Goal: Book appointment/travel/reservation

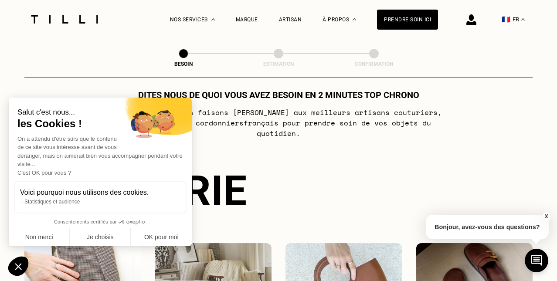
scroll to position [63, 0]
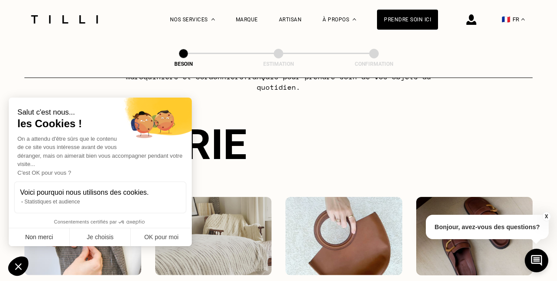
click at [41, 234] on button "Non merci" at bounding box center [39, 237] width 61 height 18
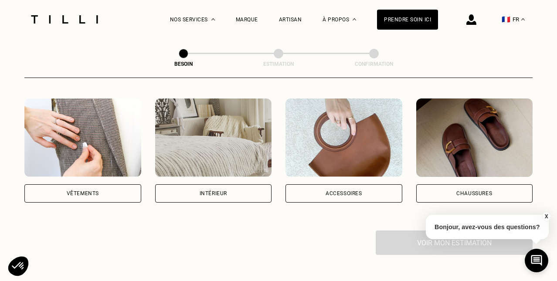
scroll to position [203, 0]
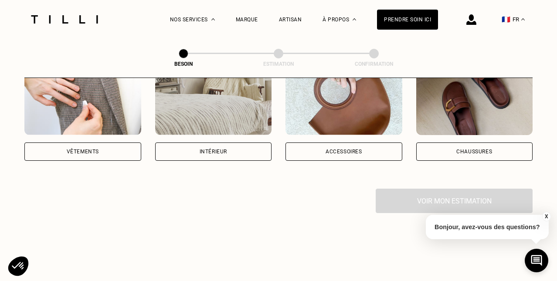
click at [226, 149] on div "Intérieur" at bounding box center [212, 151] width 27 height 5
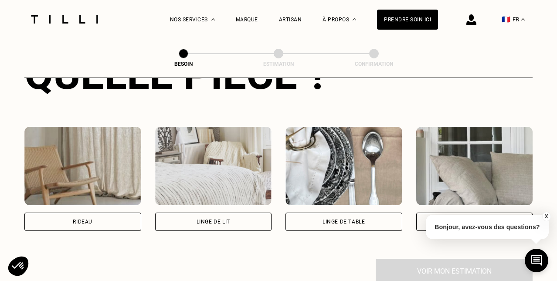
scroll to position [395, 0]
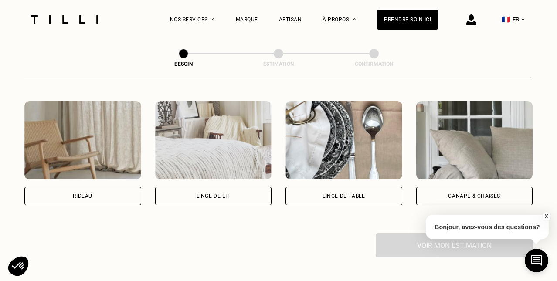
click at [92, 194] on div "Rideau" at bounding box center [82, 196] width 117 height 18
select select "FR"
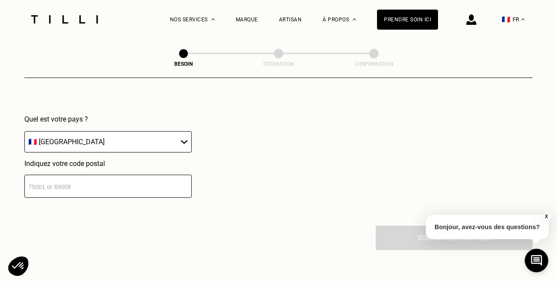
scroll to position [632, 0]
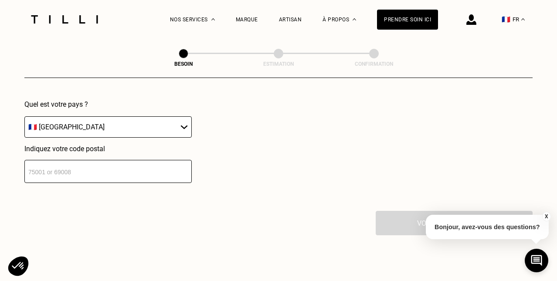
click at [139, 166] on input "number" at bounding box center [107, 171] width 167 height 23
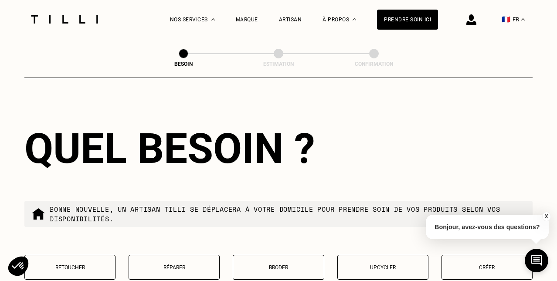
scroll to position [812, 0]
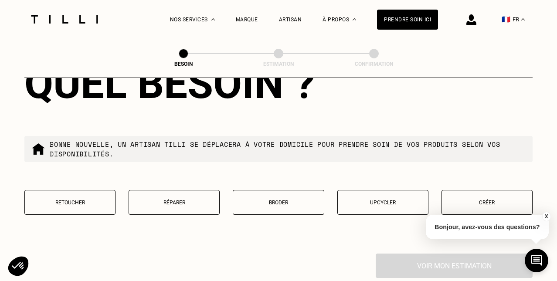
type input "38000"
click at [95, 206] on button "Retoucher" at bounding box center [69, 202] width 91 height 25
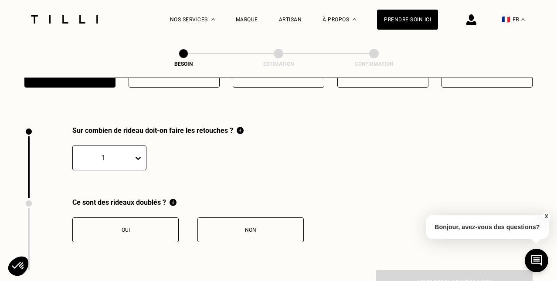
scroll to position [960, 0]
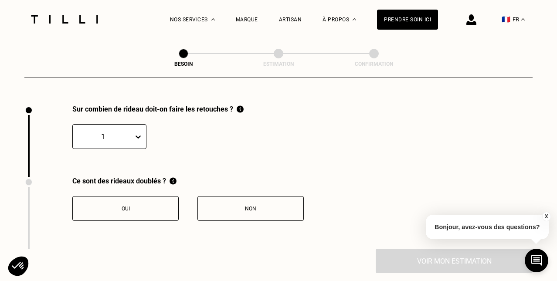
click at [138, 133] on icon at bounding box center [138, 136] width 9 height 9
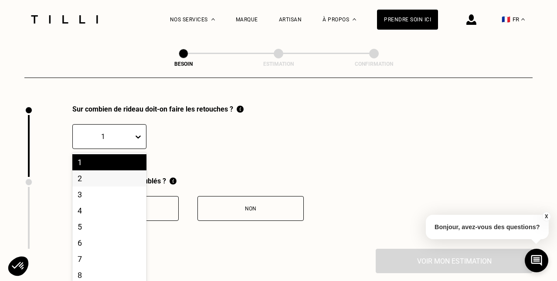
click at [106, 170] on div "2" at bounding box center [109, 178] width 74 height 16
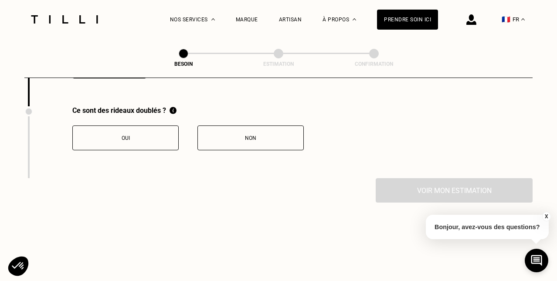
scroll to position [1072, 0]
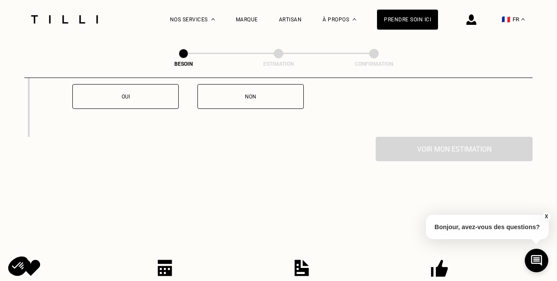
click at [246, 102] on button "Non" at bounding box center [250, 96] width 106 height 25
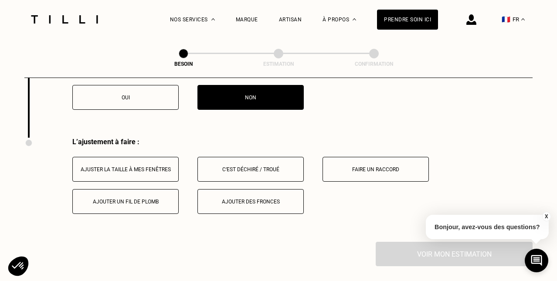
scroll to position [1071, 0]
click at [165, 166] on div "Ajuster la taille à mes fenêtres" at bounding box center [125, 169] width 97 height 6
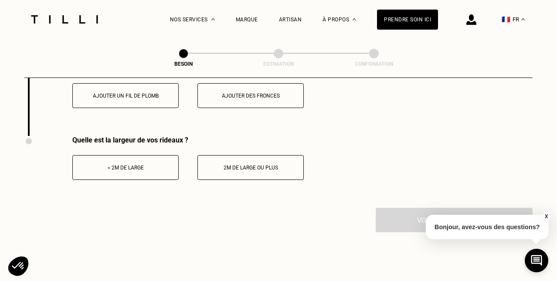
scroll to position [1181, 0]
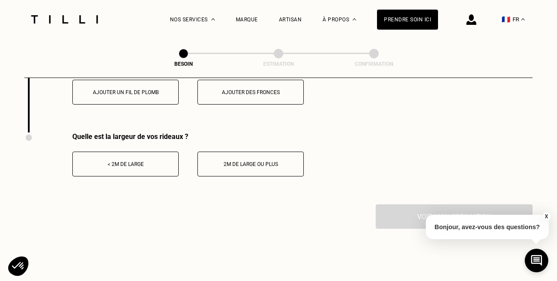
click at [278, 162] on div "2m de large ou plus" at bounding box center [250, 164] width 97 height 6
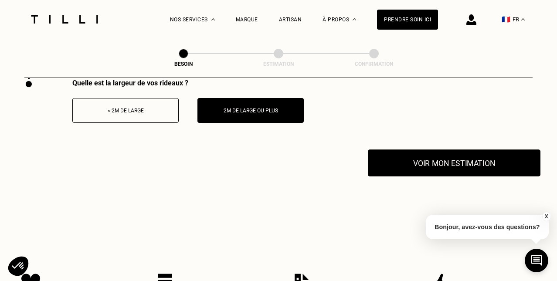
scroll to position [1231, 0]
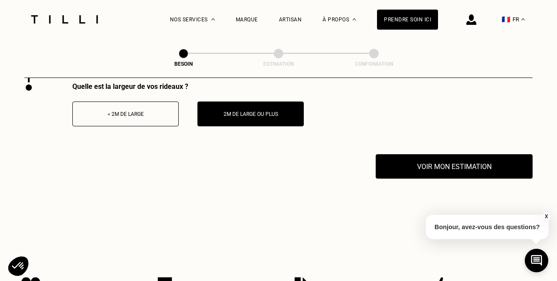
click at [142, 107] on button "< 2m de large" at bounding box center [125, 113] width 106 height 25
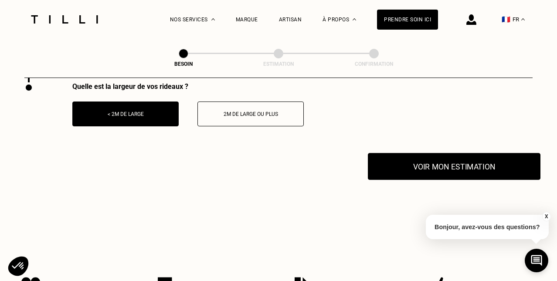
click at [408, 162] on button "Voir mon estimation" at bounding box center [454, 166] width 172 height 27
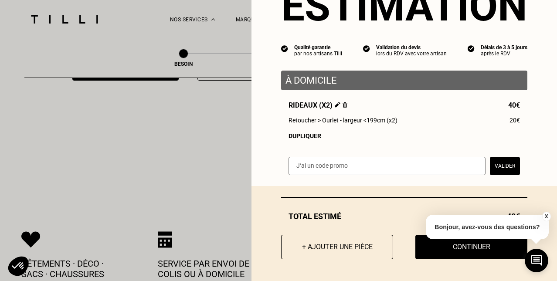
scroll to position [1278, 0]
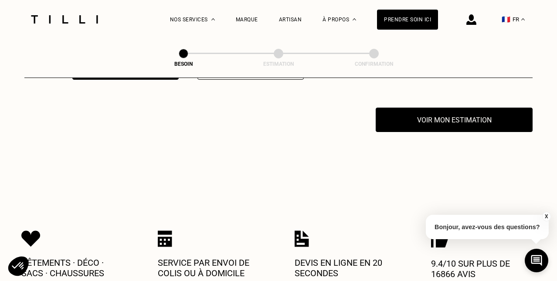
click at [545, 217] on button "X" at bounding box center [545, 217] width 9 height 10
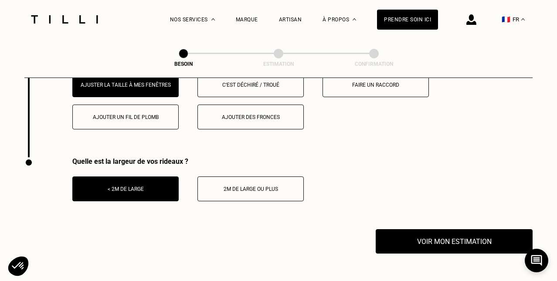
scroll to position [1153, 0]
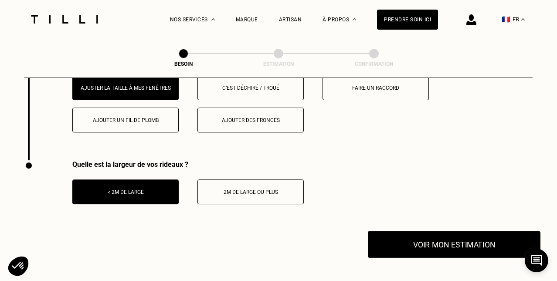
click at [431, 237] on button "Voir mon estimation" at bounding box center [454, 244] width 172 height 27
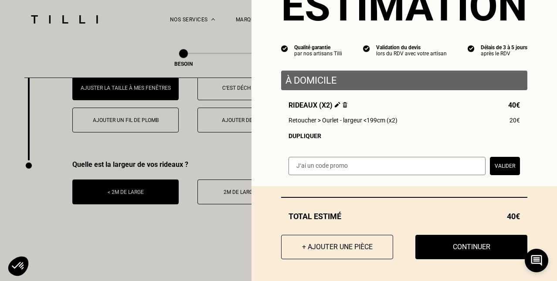
scroll to position [48, 0]
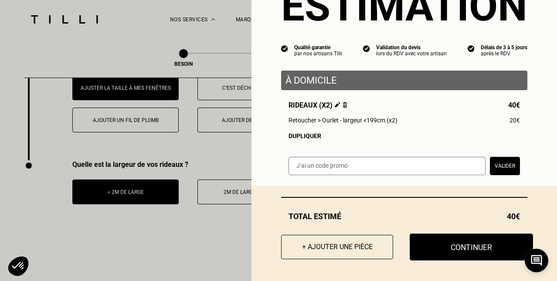
click at [439, 246] on button "Continuer" at bounding box center [470, 246] width 123 height 27
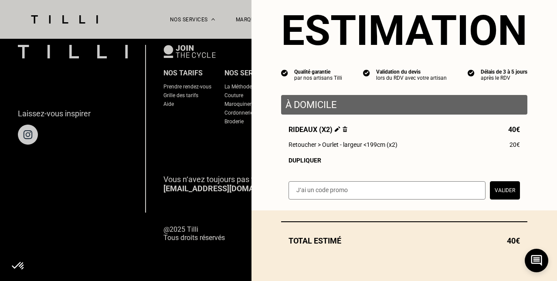
scroll to position [22, 0]
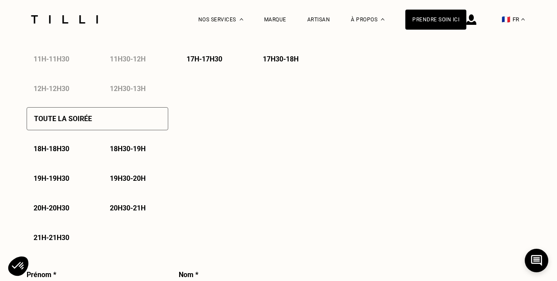
select select "FR"
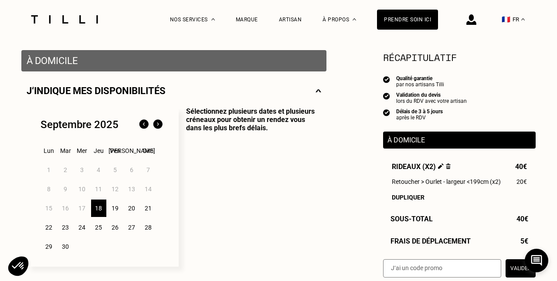
scroll to position [187, 0]
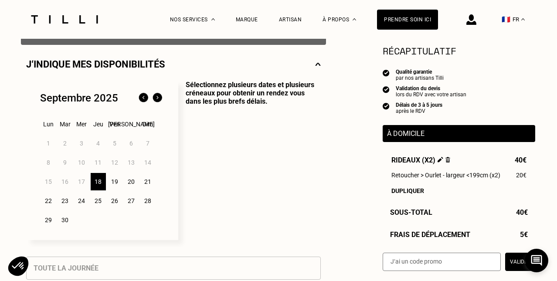
click at [116, 200] on div "26" at bounding box center [114, 200] width 15 height 17
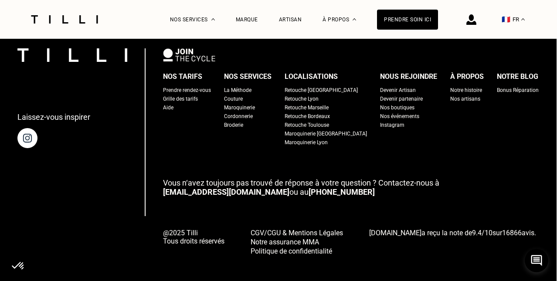
scroll to position [1457, 0]
